Goal: Check status

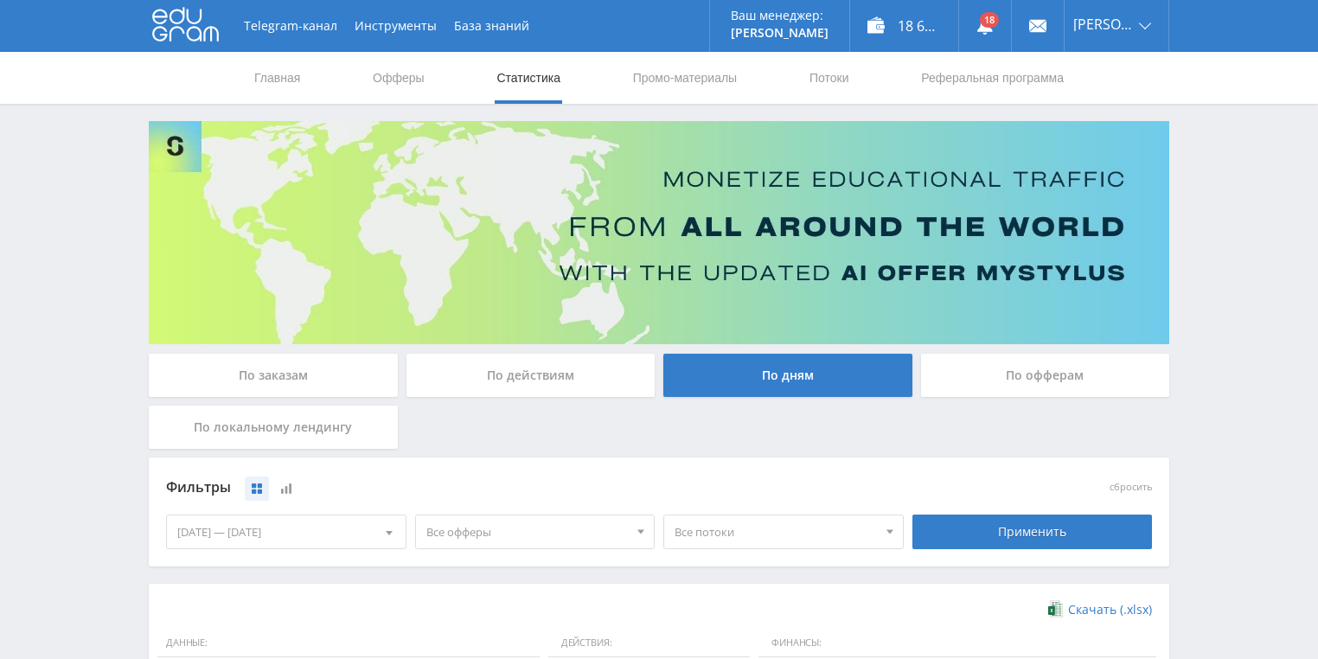
scroll to position [471, 0]
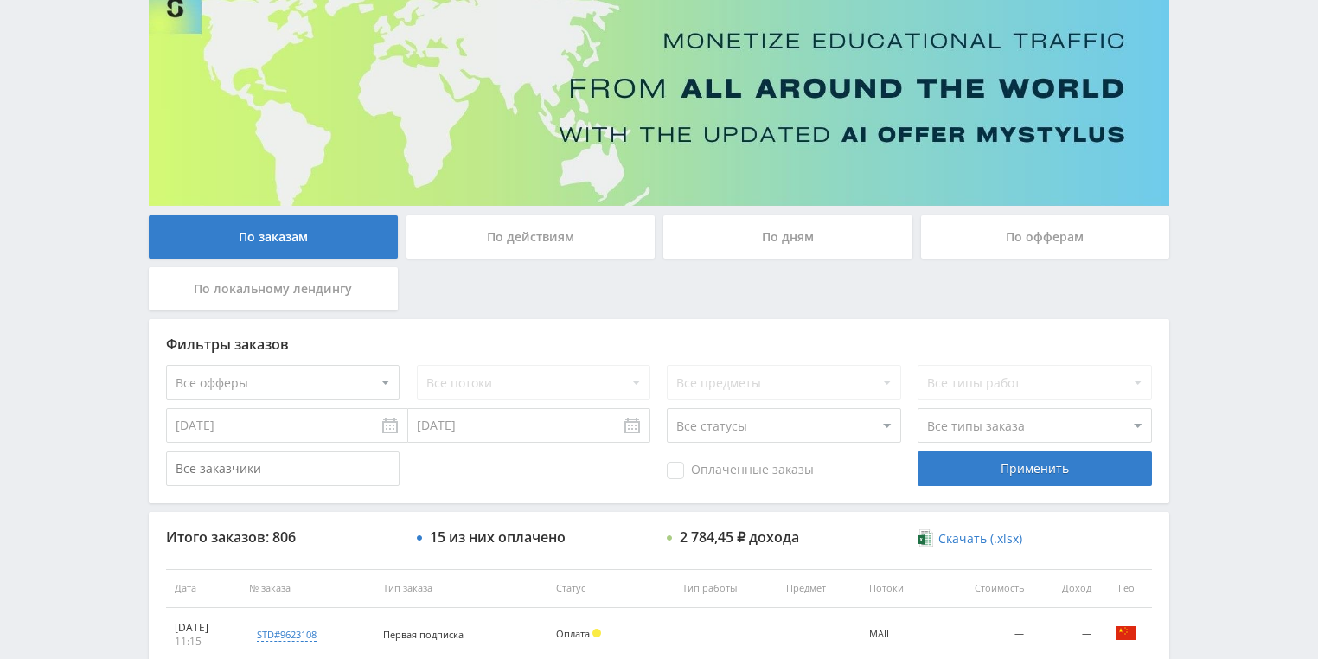
click at [535, 238] on div "По действиям" at bounding box center [530, 236] width 249 height 43
click at [0, 0] on input "По действиям" at bounding box center [0, 0] width 0 height 0
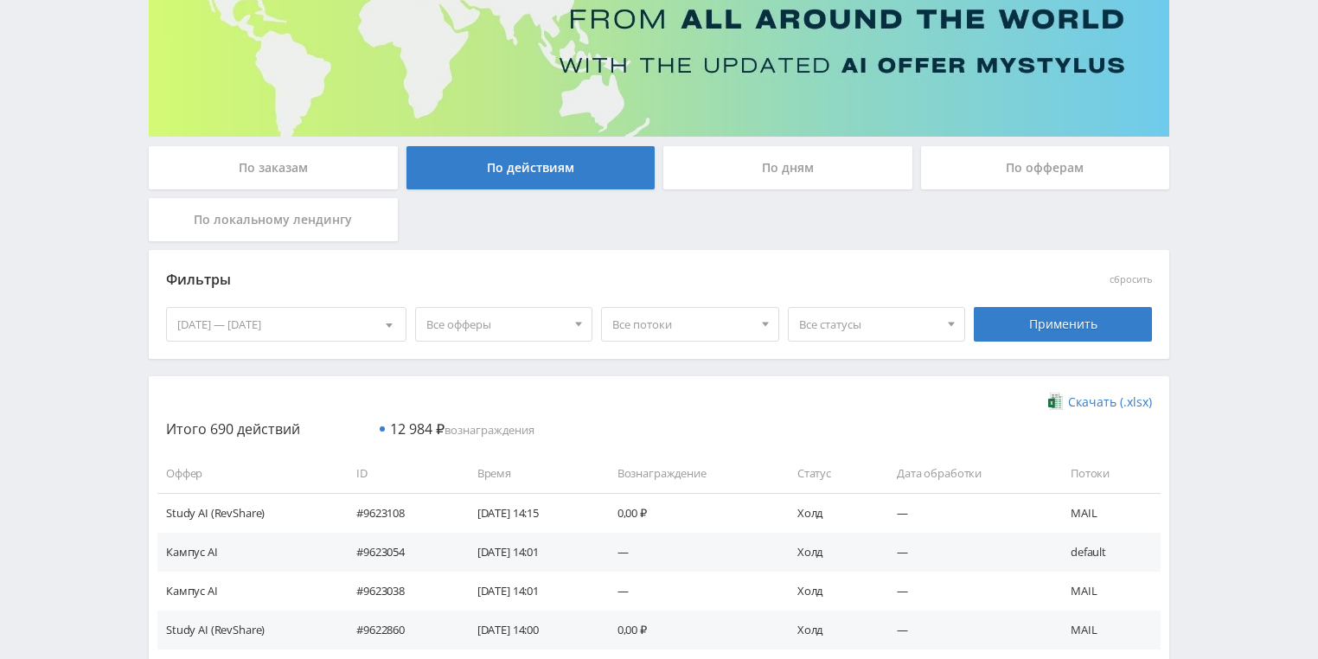
click at [770, 170] on div "По дням" at bounding box center [787, 167] width 249 height 43
click at [0, 0] on input "По дням" at bounding box center [0, 0] width 0 height 0
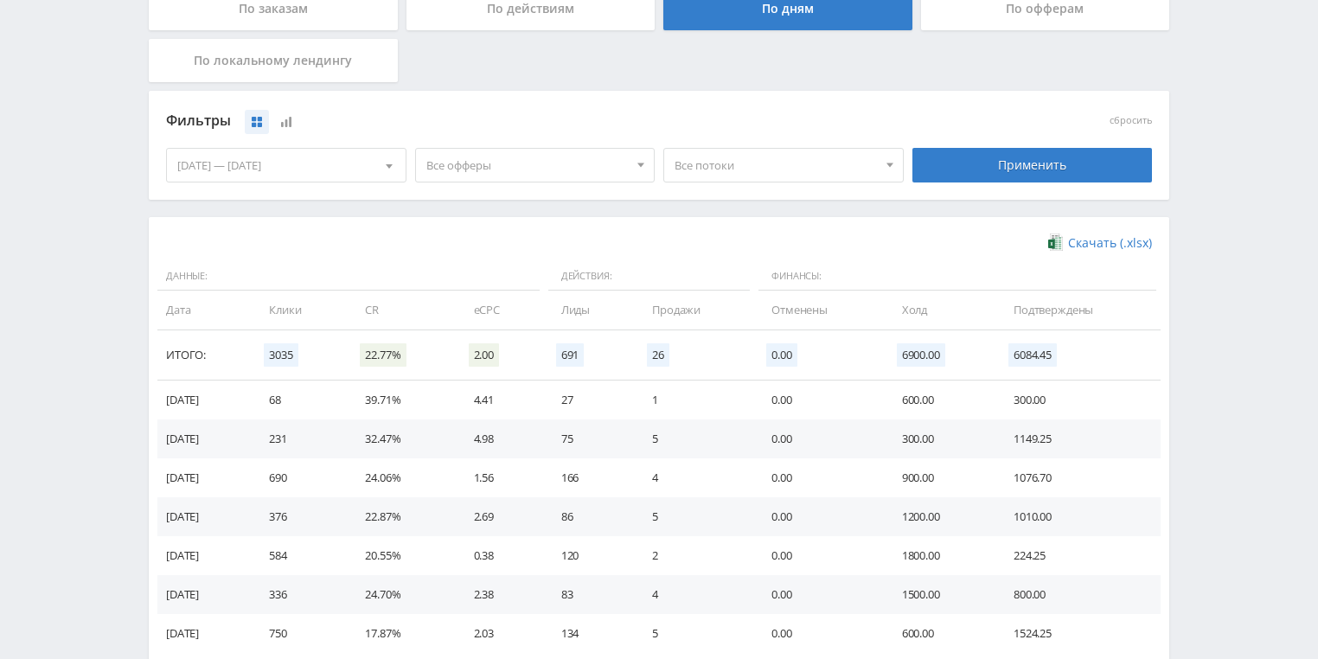
scroll to position [415, 0]
